Goal: Check status: Check status

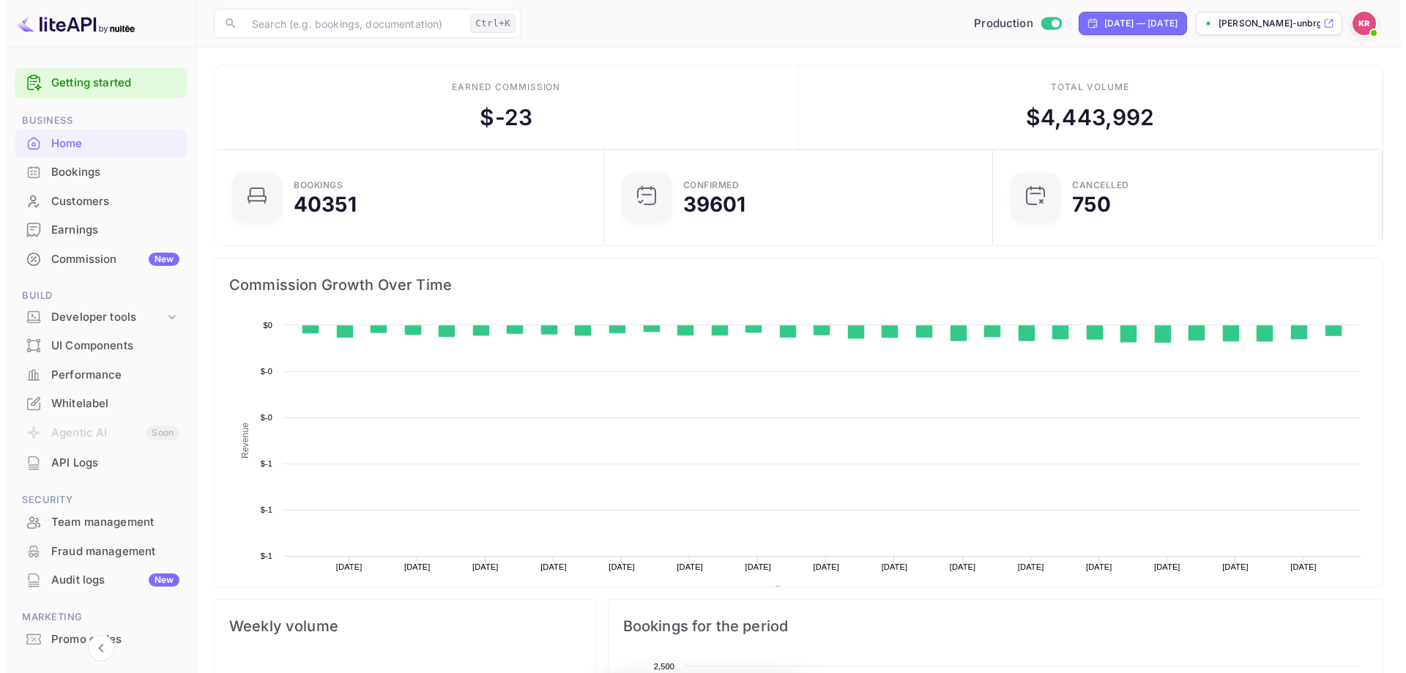
scroll to position [227, 369]
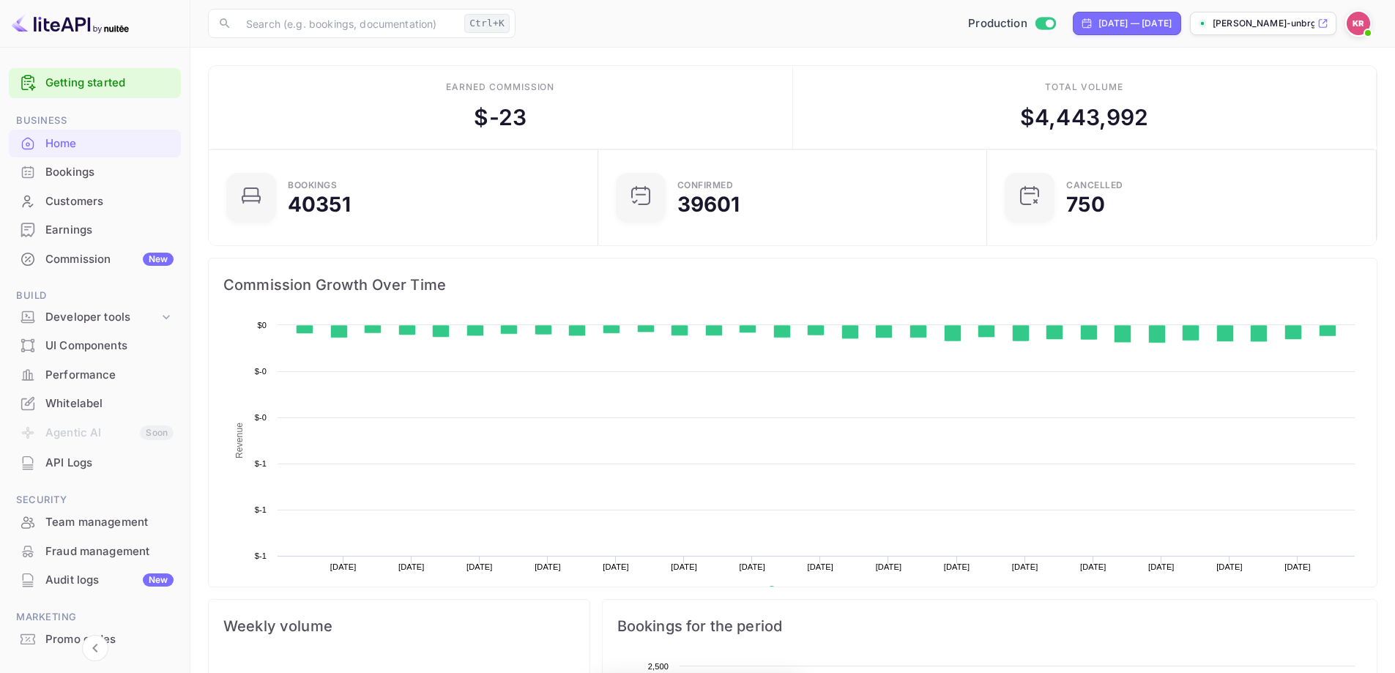
click at [136, 170] on div "Bookings" at bounding box center [109, 172] width 128 height 17
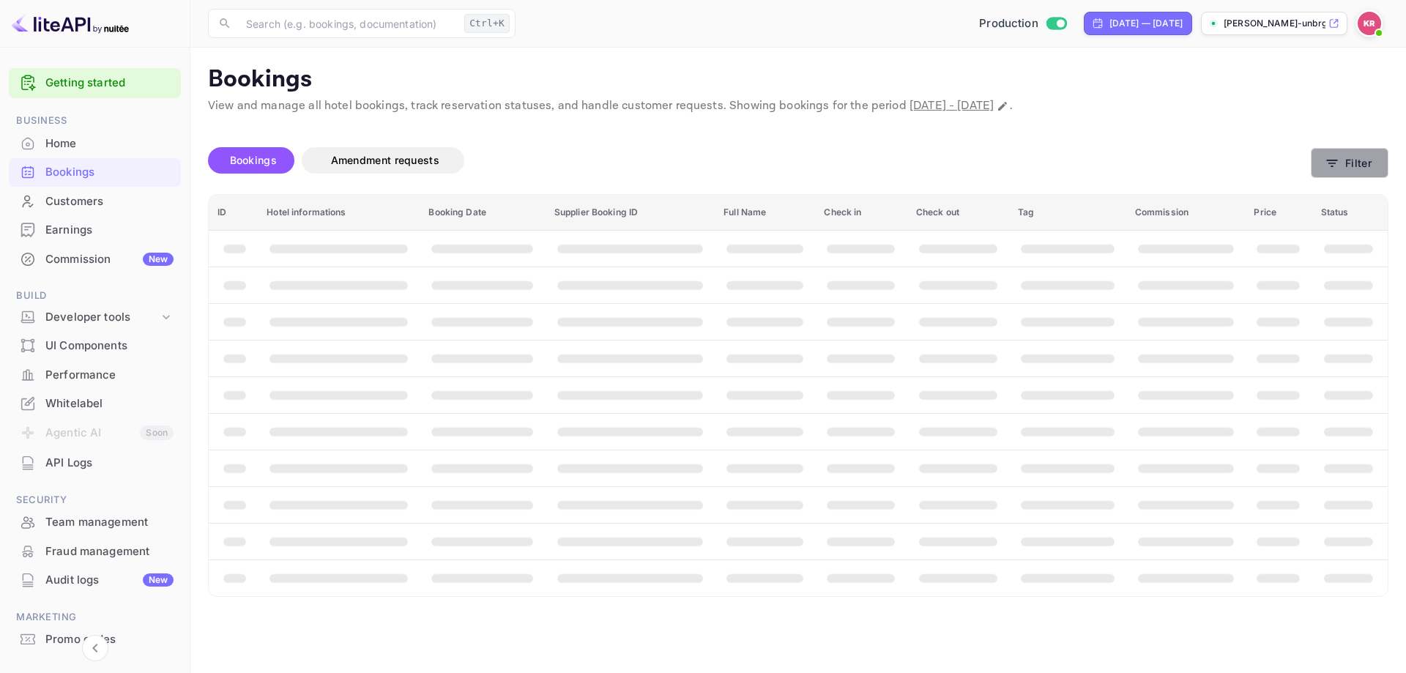
click at [1370, 157] on button "Filter" at bounding box center [1350, 163] width 78 height 30
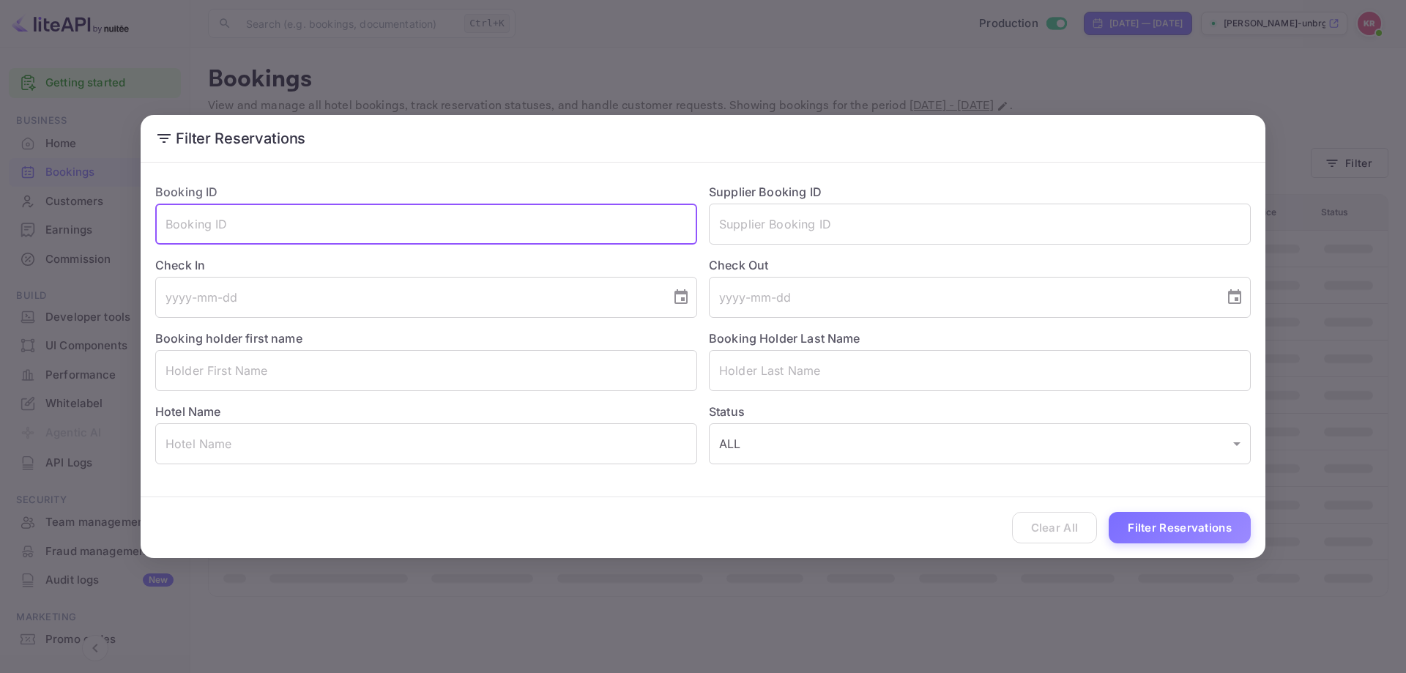
drag, startPoint x: 445, startPoint y: 203, endPoint x: 256, endPoint y: 215, distance: 189.4
paste input "kLei00Rdh"
type input "kLei00Rdh"
click at [1152, 522] on button "Filter Reservations" at bounding box center [1180, 527] width 142 height 31
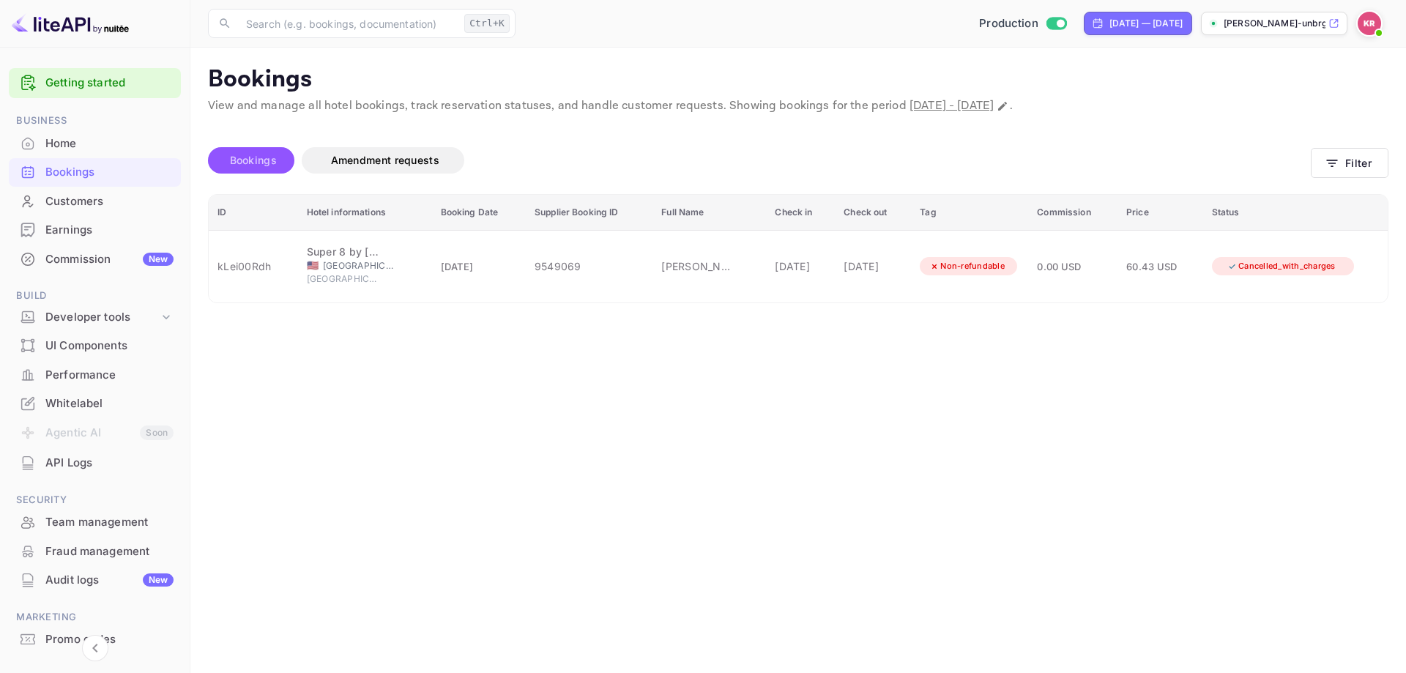
click at [248, 162] on span "Bookings" at bounding box center [253, 160] width 47 height 12
click at [1362, 152] on button "Filter" at bounding box center [1350, 163] width 78 height 30
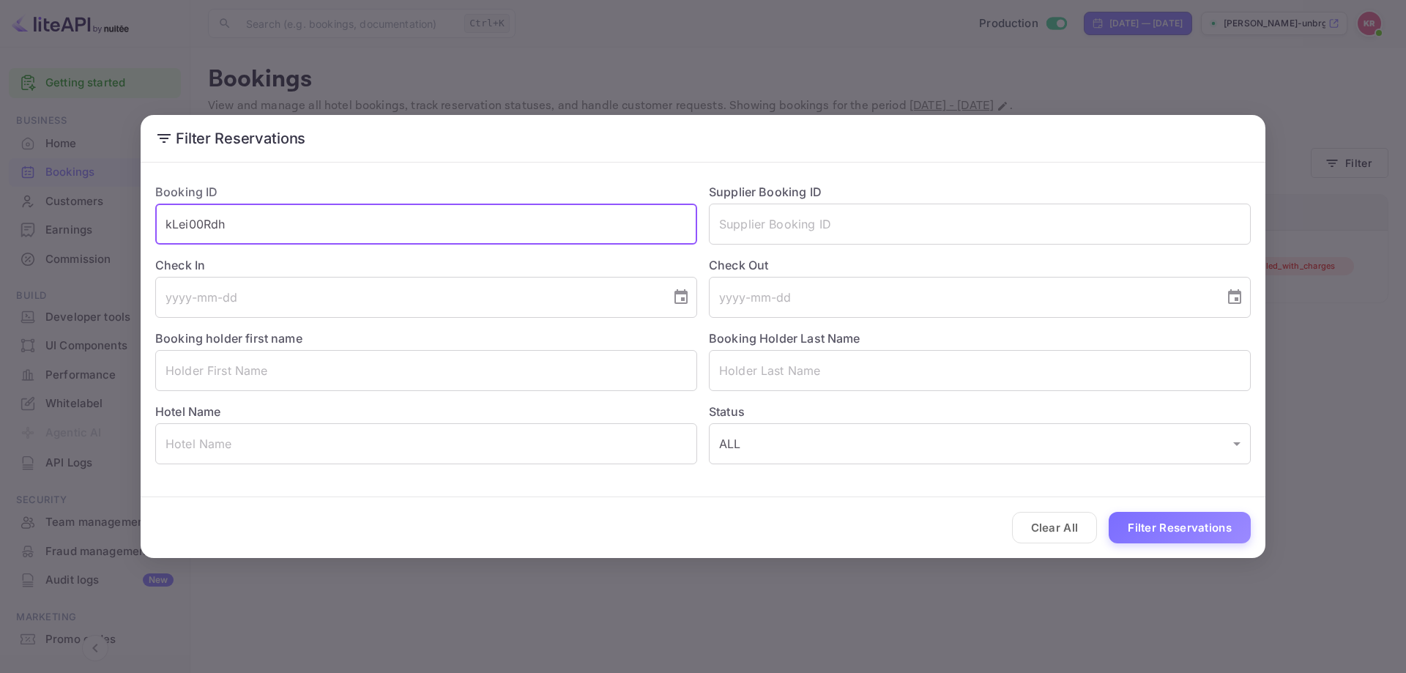
click at [299, 235] on input "kLei00Rdh" at bounding box center [426, 224] width 542 height 41
paste input "bStBzrFT1"
click at [1130, 530] on button "Filter Reservations" at bounding box center [1180, 527] width 142 height 31
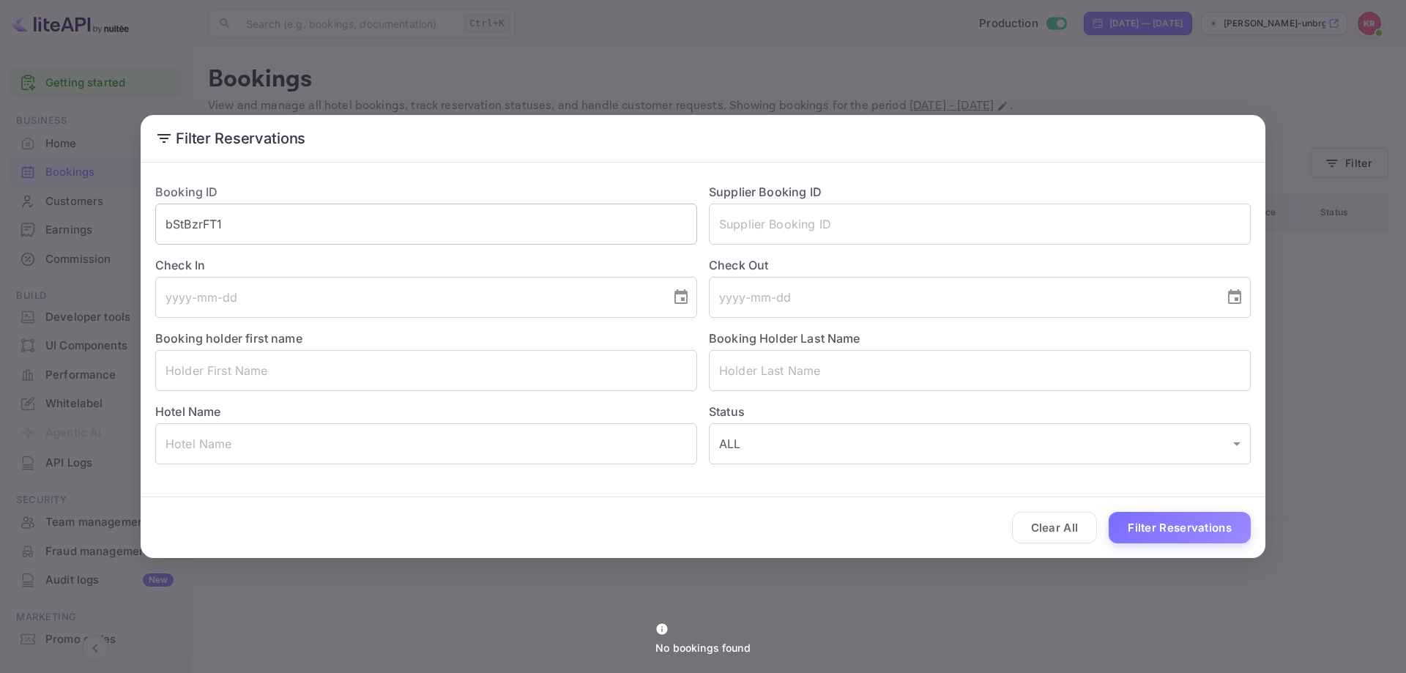
click at [333, 231] on input "bStBzrFT1" at bounding box center [426, 224] width 542 height 41
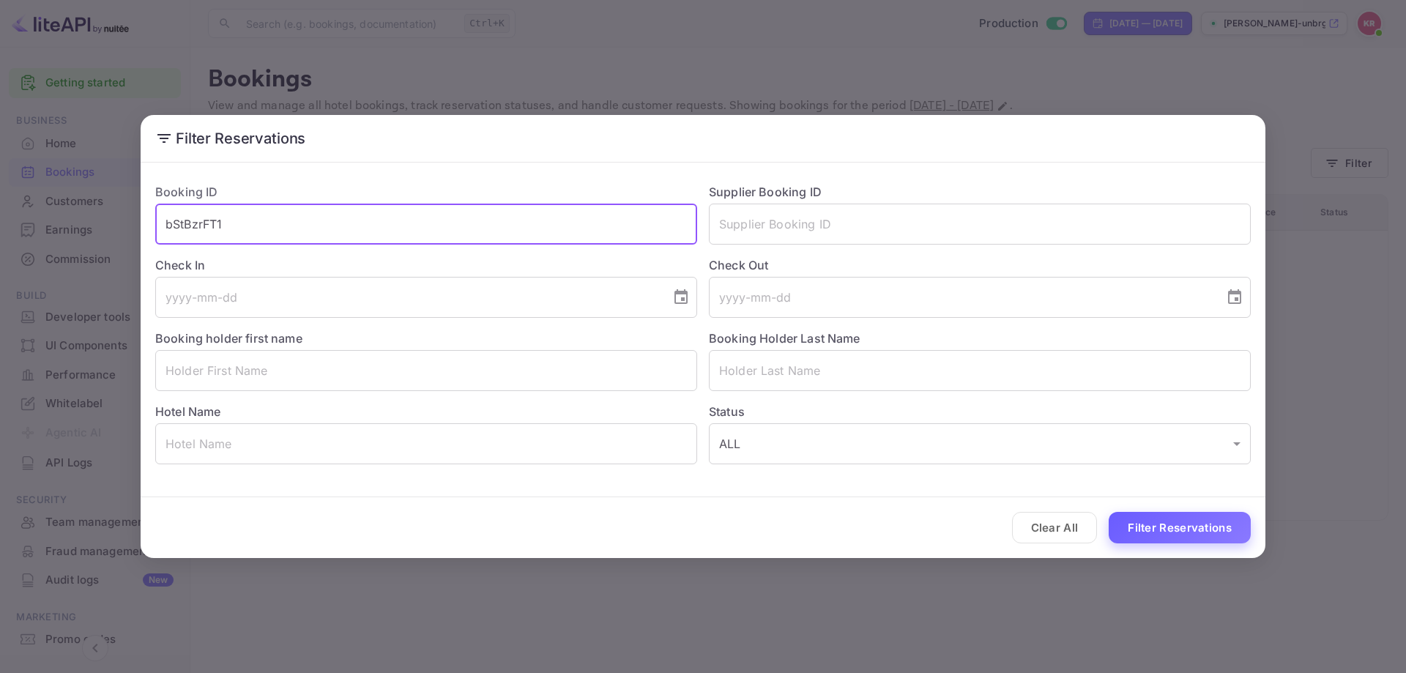
type input "bStBzrFT1"
drag, startPoint x: 1195, startPoint y: 526, endPoint x: 1152, endPoint y: 476, distance: 65.5
click at [1195, 527] on button "Filter Reservations" at bounding box center [1180, 527] width 142 height 31
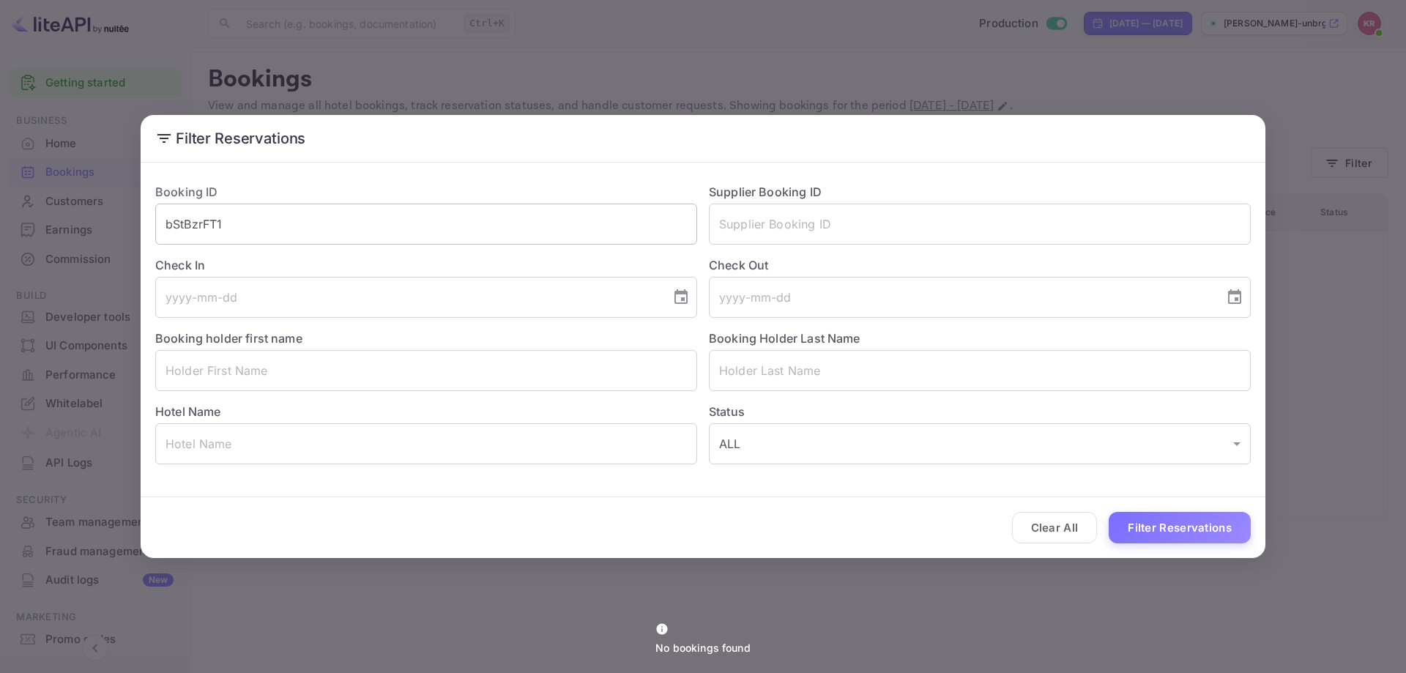
click at [263, 242] on input "bStBzrFT1" at bounding box center [426, 224] width 542 height 41
click at [166, 223] on input "bStBzrFT1" at bounding box center [426, 224] width 542 height 41
click at [246, 228] on input "bStBzrFT1" at bounding box center [426, 224] width 542 height 41
click at [1229, 527] on button "Filter Reservations" at bounding box center [1180, 527] width 142 height 31
click at [1109, 96] on div "Filter Reservations Booking ID bStBzrFT1 ​ Supplier Booking ID ​ Check In ​ Che…" at bounding box center [703, 336] width 1406 height 673
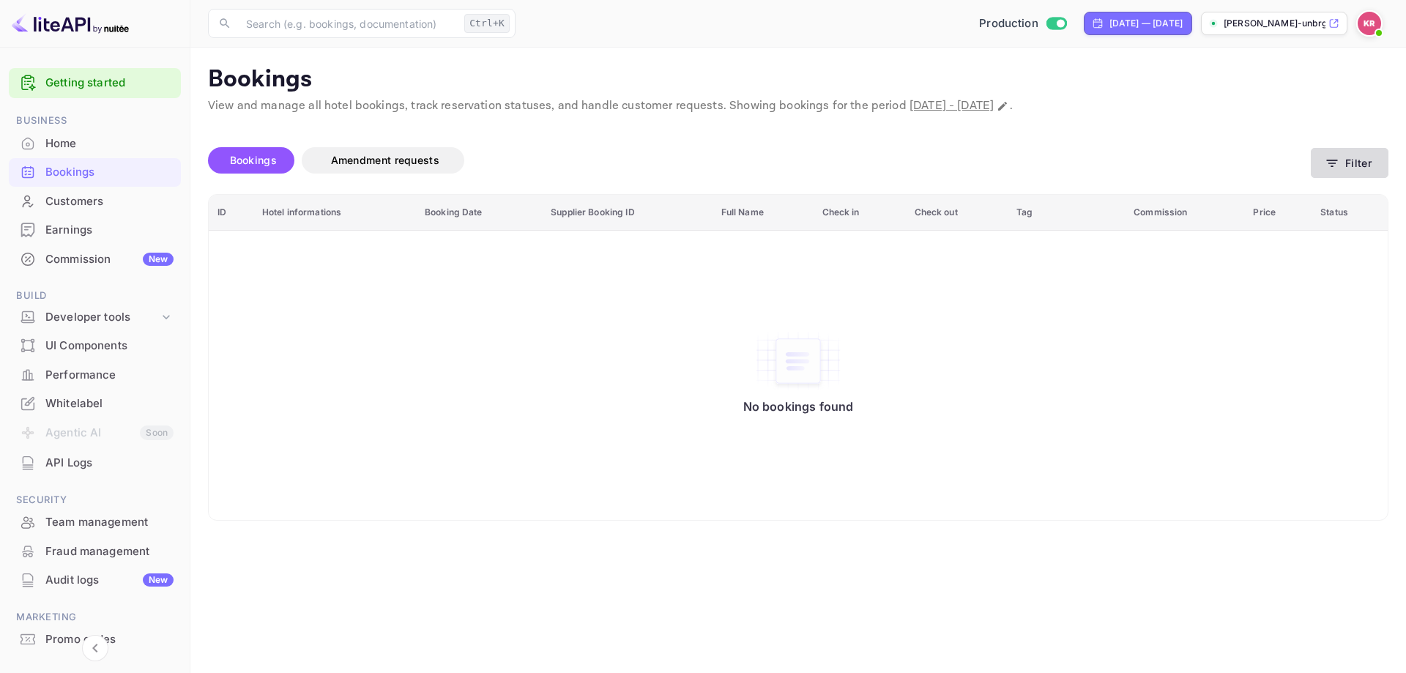
click at [1347, 167] on button "Filter" at bounding box center [1350, 163] width 78 height 30
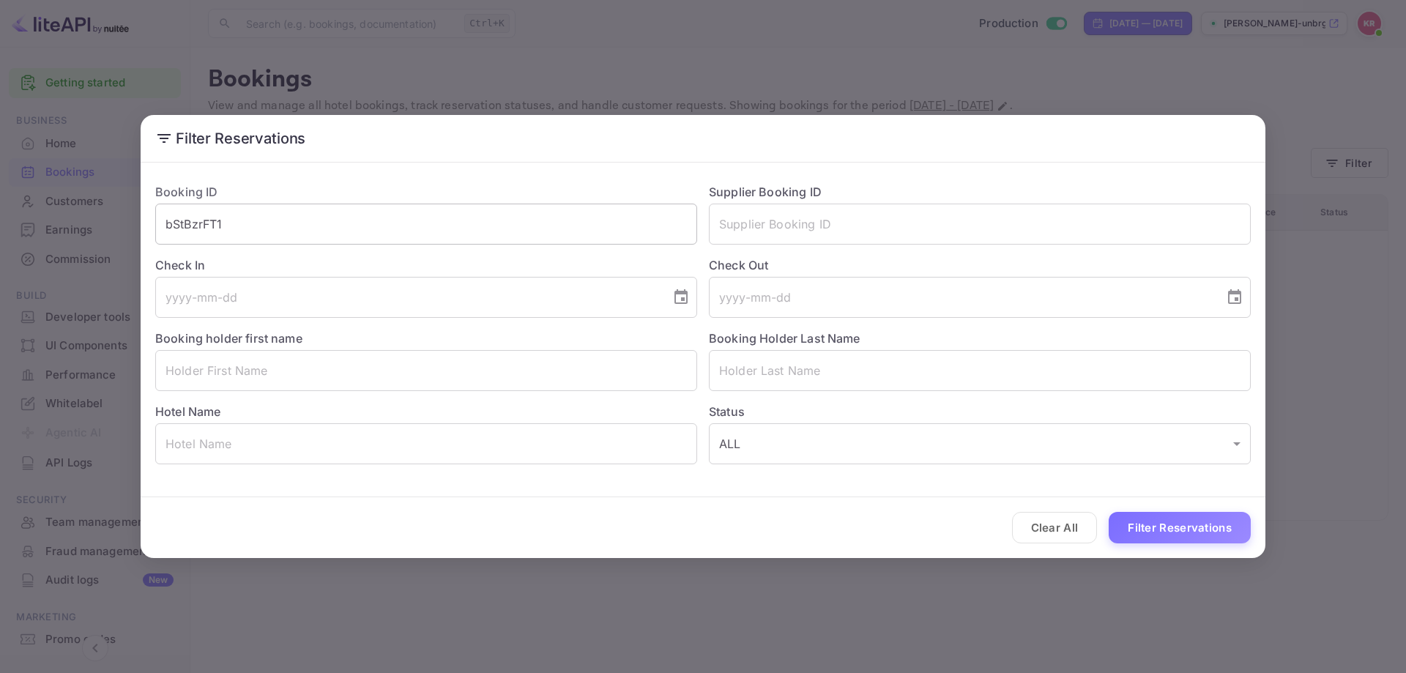
click at [251, 229] on input "bStBzrFT1" at bounding box center [426, 224] width 542 height 41
type input "bStBzrFT1"
click at [1221, 541] on button "Filter Reservations" at bounding box center [1180, 527] width 142 height 31
click at [1208, 533] on div "Clear All Loading..." at bounding box center [703, 527] width 1125 height 61
click at [464, 229] on input "bStBzrFT1" at bounding box center [426, 224] width 542 height 41
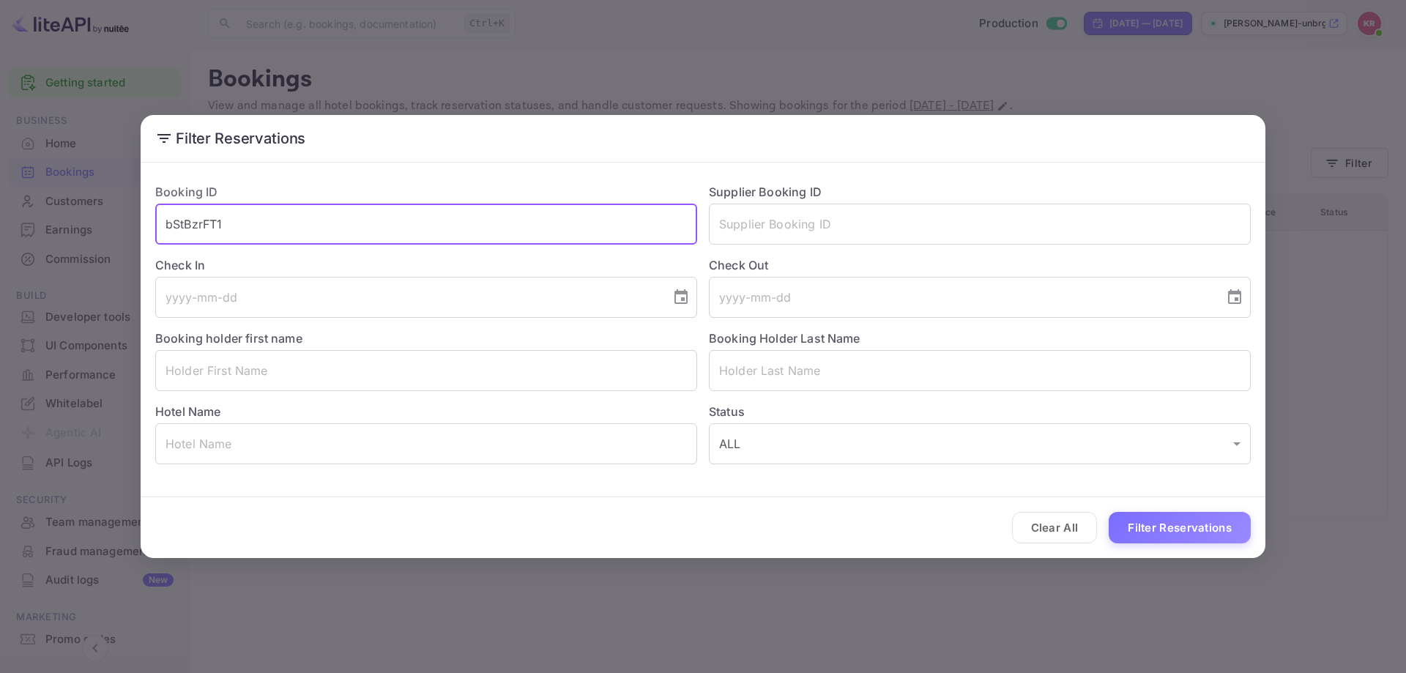
click at [464, 229] on input "bStBzrFT1" at bounding box center [426, 224] width 542 height 41
paste input "bStBzrFT1"
type input "bStBzrFT1"
click at [165, 229] on input "bStBzrFT1" at bounding box center [426, 224] width 542 height 41
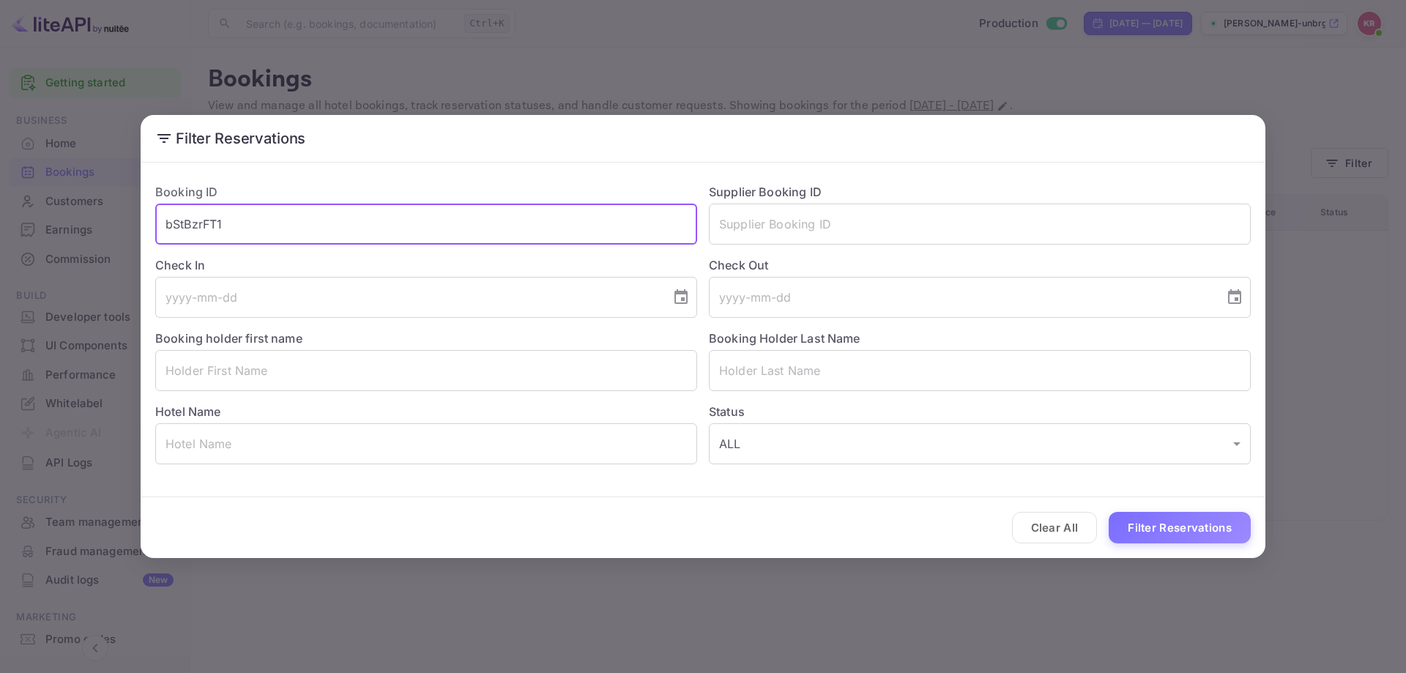
click at [275, 237] on input "bStBzrFT1" at bounding box center [426, 224] width 542 height 41
click at [1163, 522] on button "Filter Reservations" at bounding box center [1180, 527] width 142 height 31
click at [1303, 114] on div "Filter Reservations Booking ID bStBzrFT1 ​ Supplier Booking ID ​ Check In ​ Che…" at bounding box center [703, 336] width 1406 height 673
